Goal: Information Seeking & Learning: Find specific fact

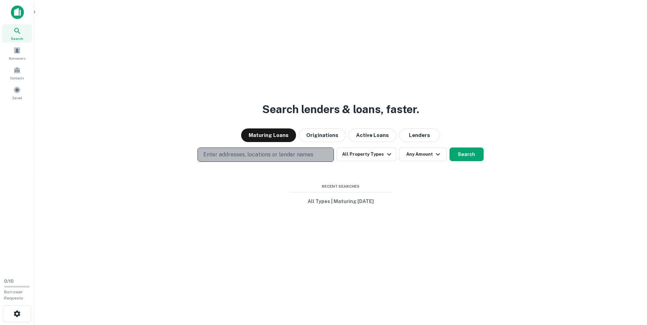
click at [260, 153] on p "Enter addresses, locations or lender names" at bounding box center [258, 155] width 110 height 8
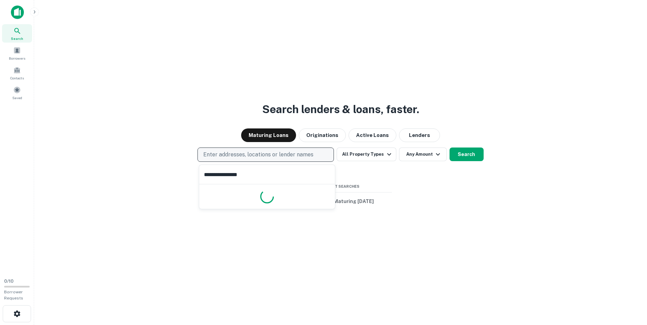
type input "**********"
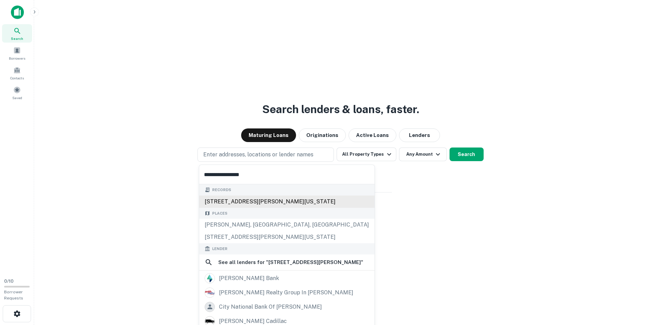
click at [248, 202] on div "[STREET_ADDRESS][PERSON_NAME][US_STATE]" at bounding box center [286, 202] width 175 height 12
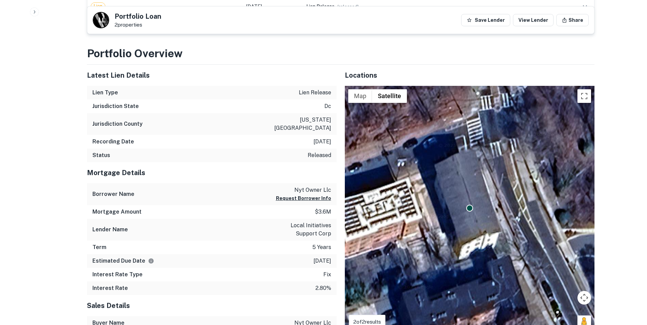
scroll to position [409, 0]
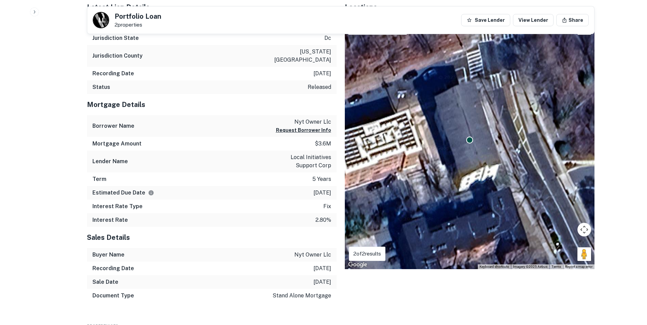
drag, startPoint x: 303, startPoint y: 184, endPoint x: 331, endPoint y: 183, distance: 28.3
click at [331, 186] on div "Estimated Due Date [DATE]" at bounding box center [212, 193] width 250 height 14
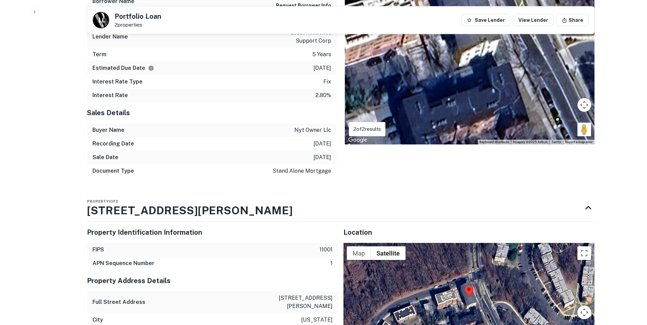
scroll to position [477, 0]
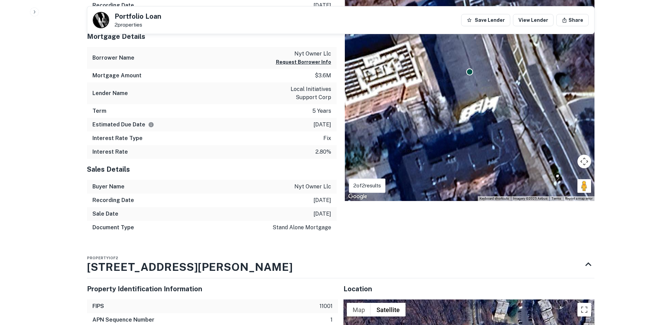
drag, startPoint x: 309, startPoint y: 157, endPoint x: 317, endPoint y: 151, distance: 10.2
click at [317, 159] on div "Sales Details" at bounding box center [212, 169] width 250 height 21
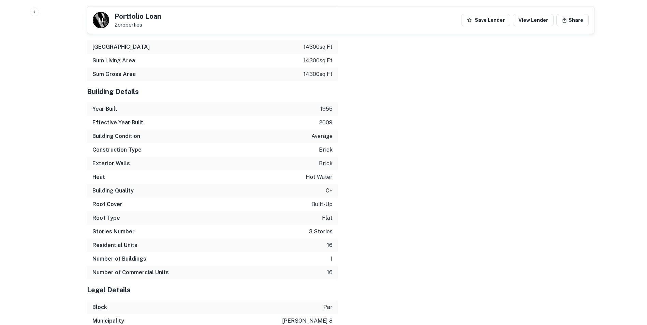
scroll to position [954, 0]
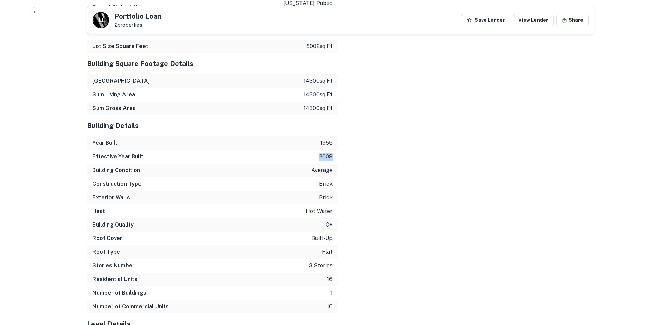
drag, startPoint x: 333, startPoint y: 137, endPoint x: 317, endPoint y: 136, distance: 16.5
click at [317, 150] on div "Effective Year Built 2009" at bounding box center [212, 157] width 251 height 14
drag, startPoint x: 317, startPoint y: 136, endPoint x: 349, endPoint y: 133, distance: 32.2
click at [349, 133] on div "Location ← Move left → Move right ↑ Move up ↓ Move down + Zoom in - Zoom out Ho…" at bounding box center [466, 90] width 256 height 587
drag, startPoint x: 333, startPoint y: 127, endPoint x: 308, endPoint y: 125, distance: 25.0
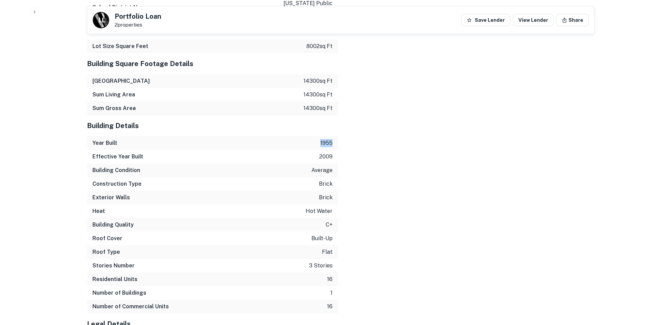
click at [308, 136] on div "Year Built 1955" at bounding box center [212, 143] width 251 height 14
drag, startPoint x: 308, startPoint y: 125, endPoint x: 364, endPoint y: 131, distance: 56.3
click at [364, 131] on div "Location ← Move left → Move right ↑ Move up ↓ Move down + Zoom in - Zoom out Ho…" at bounding box center [466, 90] width 256 height 587
drag, startPoint x: 332, startPoint y: 128, endPoint x: 319, endPoint y: 124, distance: 14.1
click at [319, 136] on div "Year Built 1955" at bounding box center [212, 143] width 251 height 14
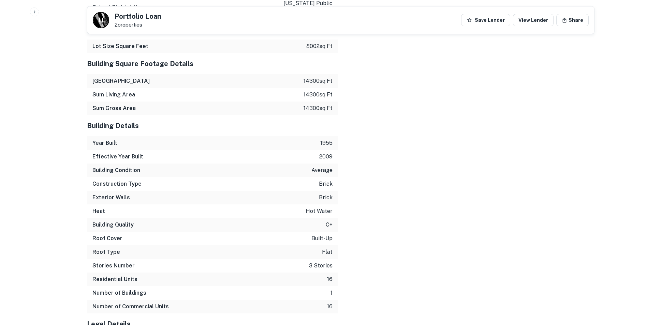
drag, startPoint x: 319, startPoint y: 124, endPoint x: 361, endPoint y: 129, distance: 42.2
click at [361, 129] on div "Location ← Move left → Move right ↑ Move up ↓ Move down + Zoom in - Zoom out Ho…" at bounding box center [466, 90] width 256 height 587
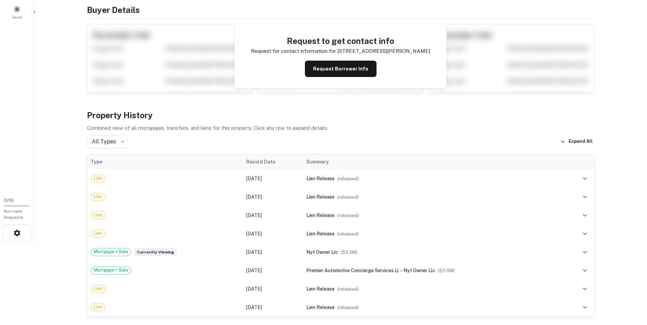
scroll to position [33, 0]
